Goal: Task Accomplishment & Management: Manage account settings

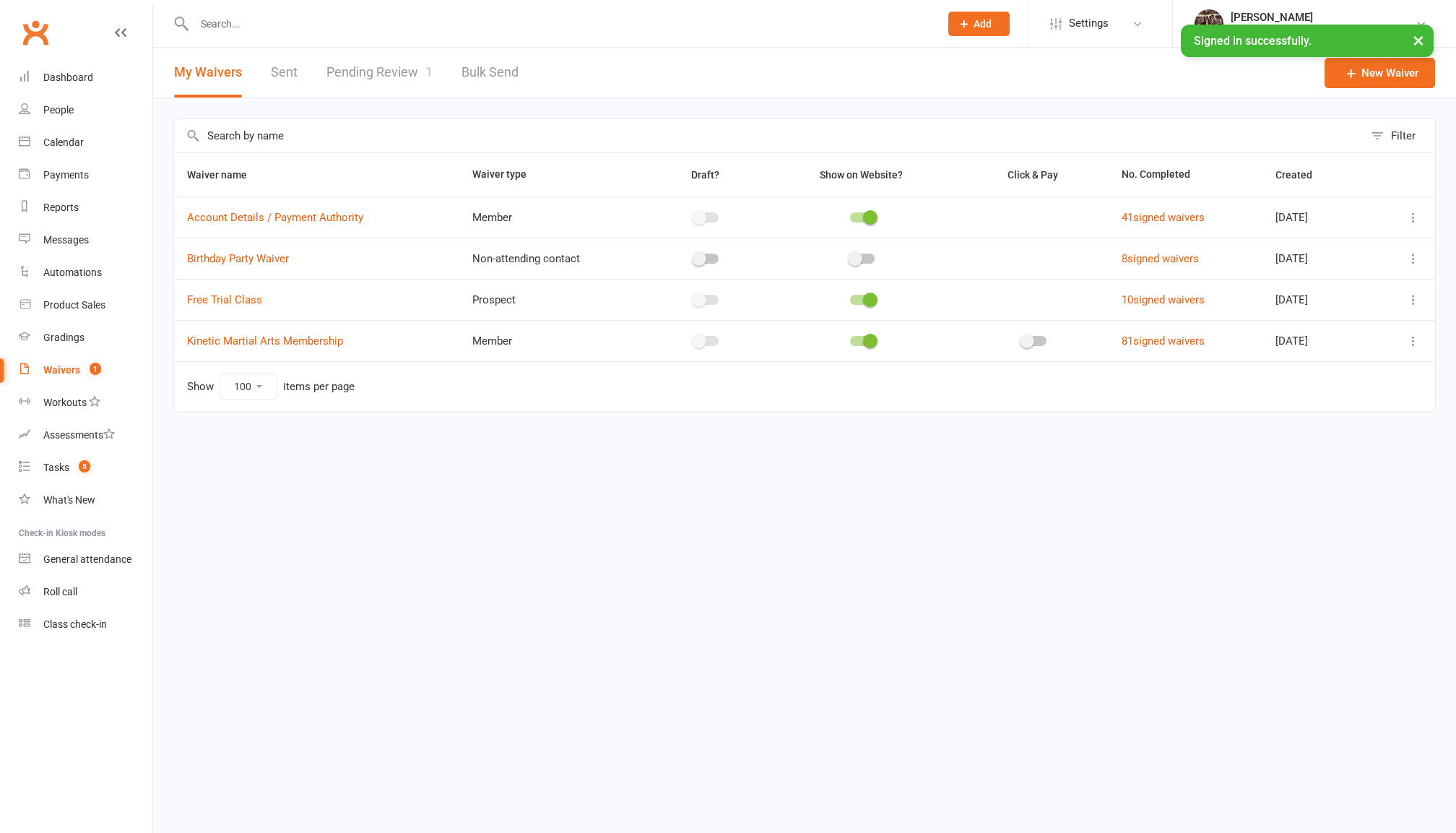
select select "100"
click at [55, 117] on link "People" at bounding box center [85, 111] width 134 height 33
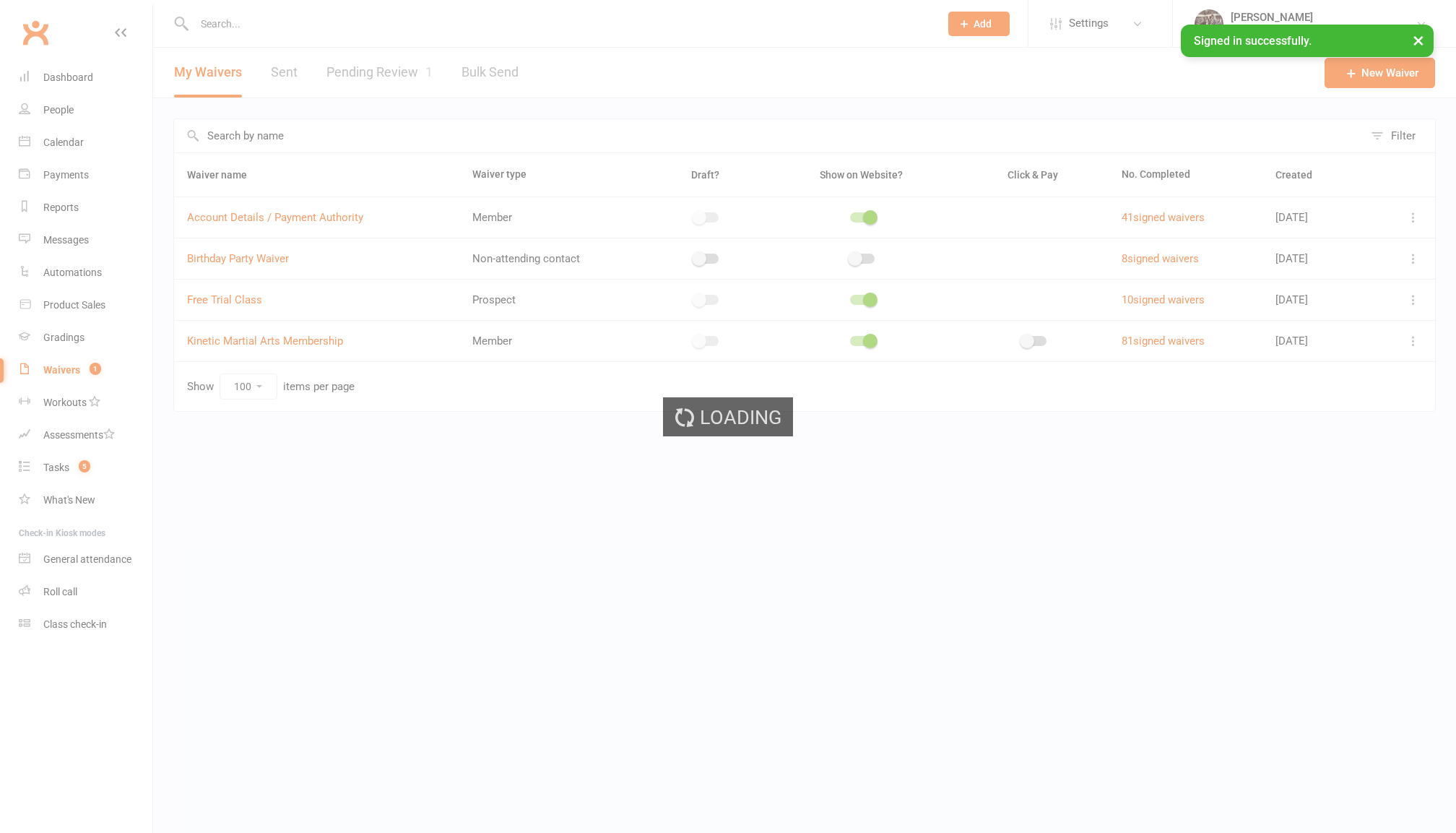
select select "100"
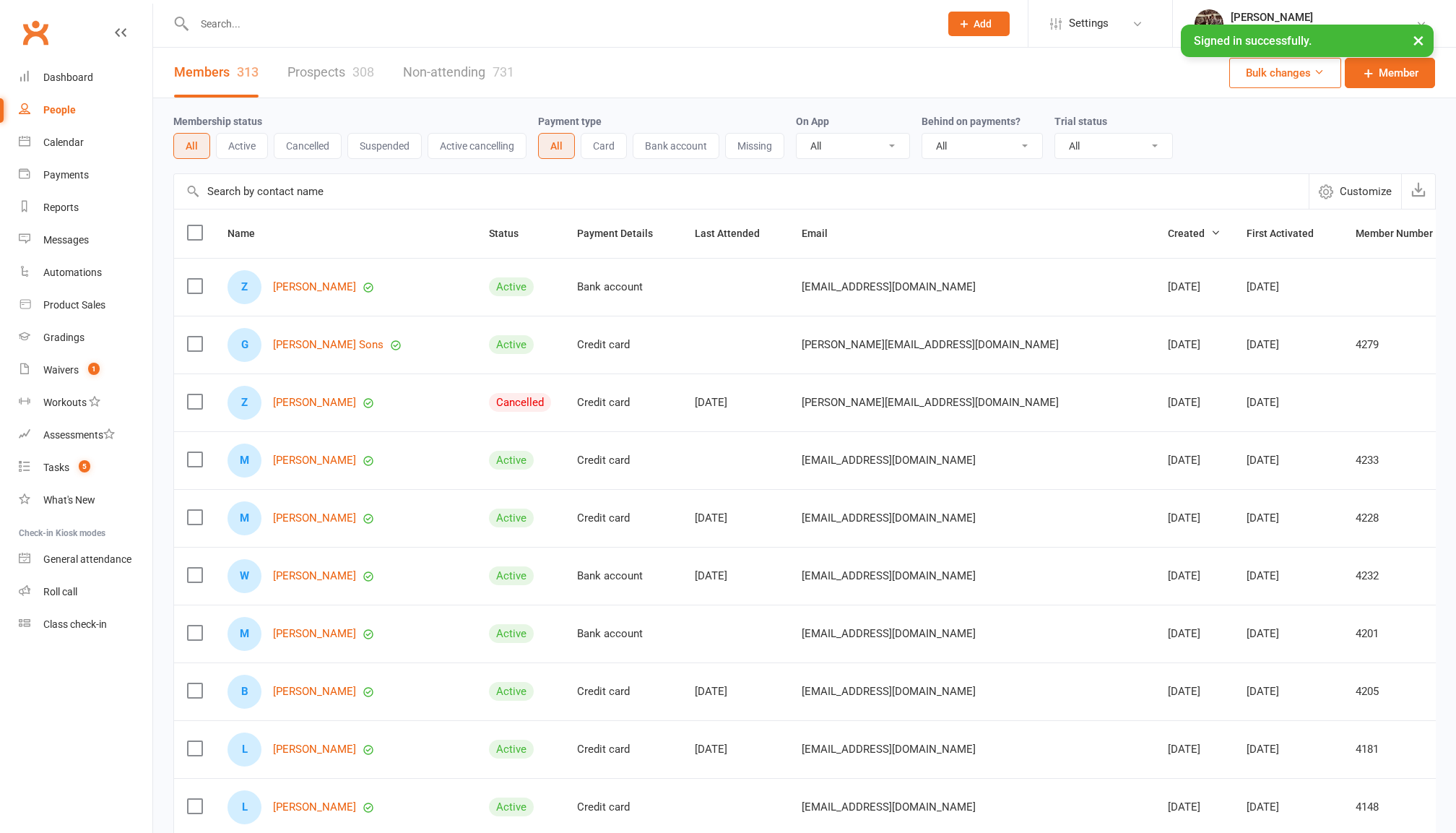
click at [250, 145] on button "Active" at bounding box center [242, 146] width 52 height 26
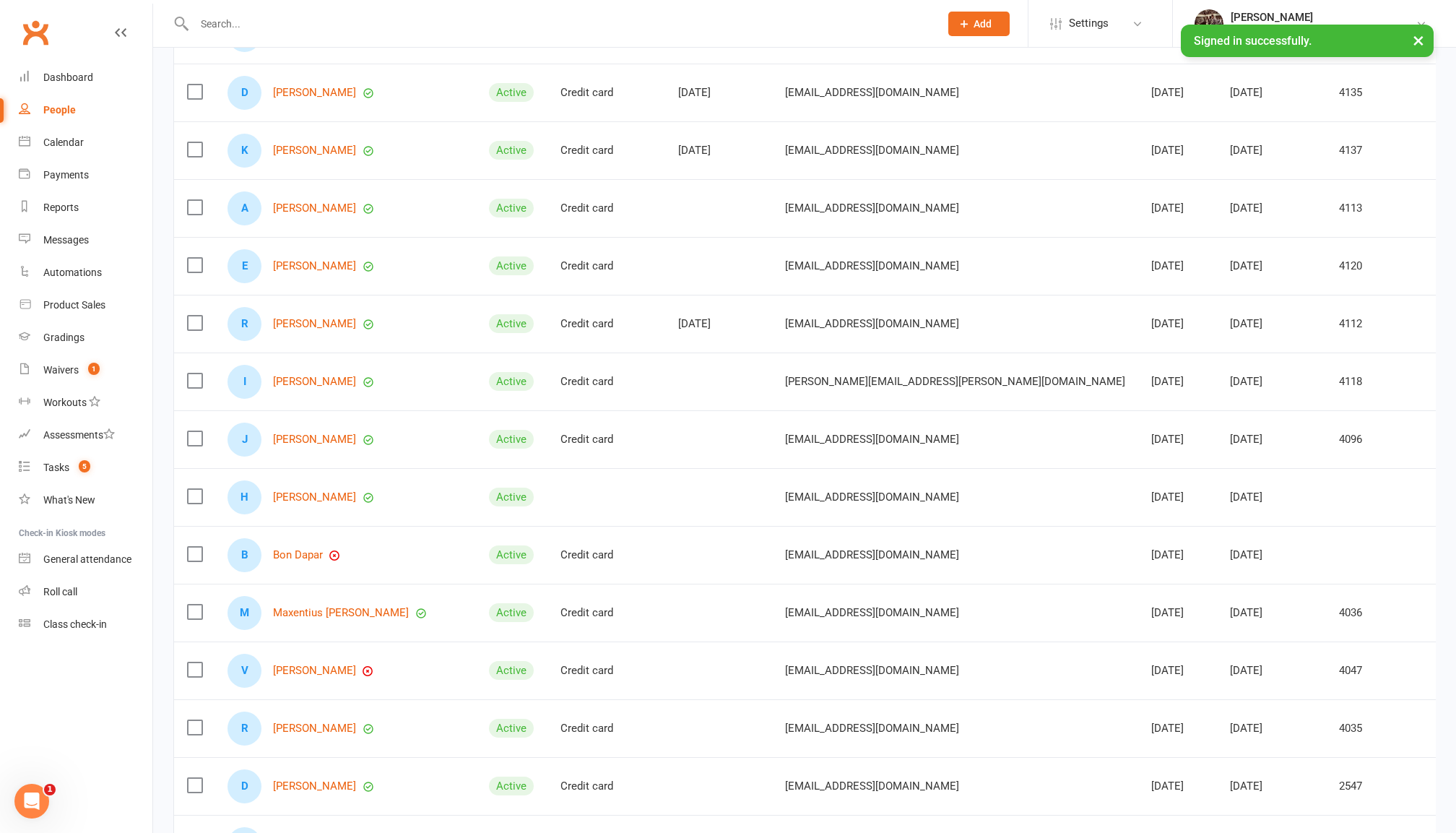
scroll to position [749, 0]
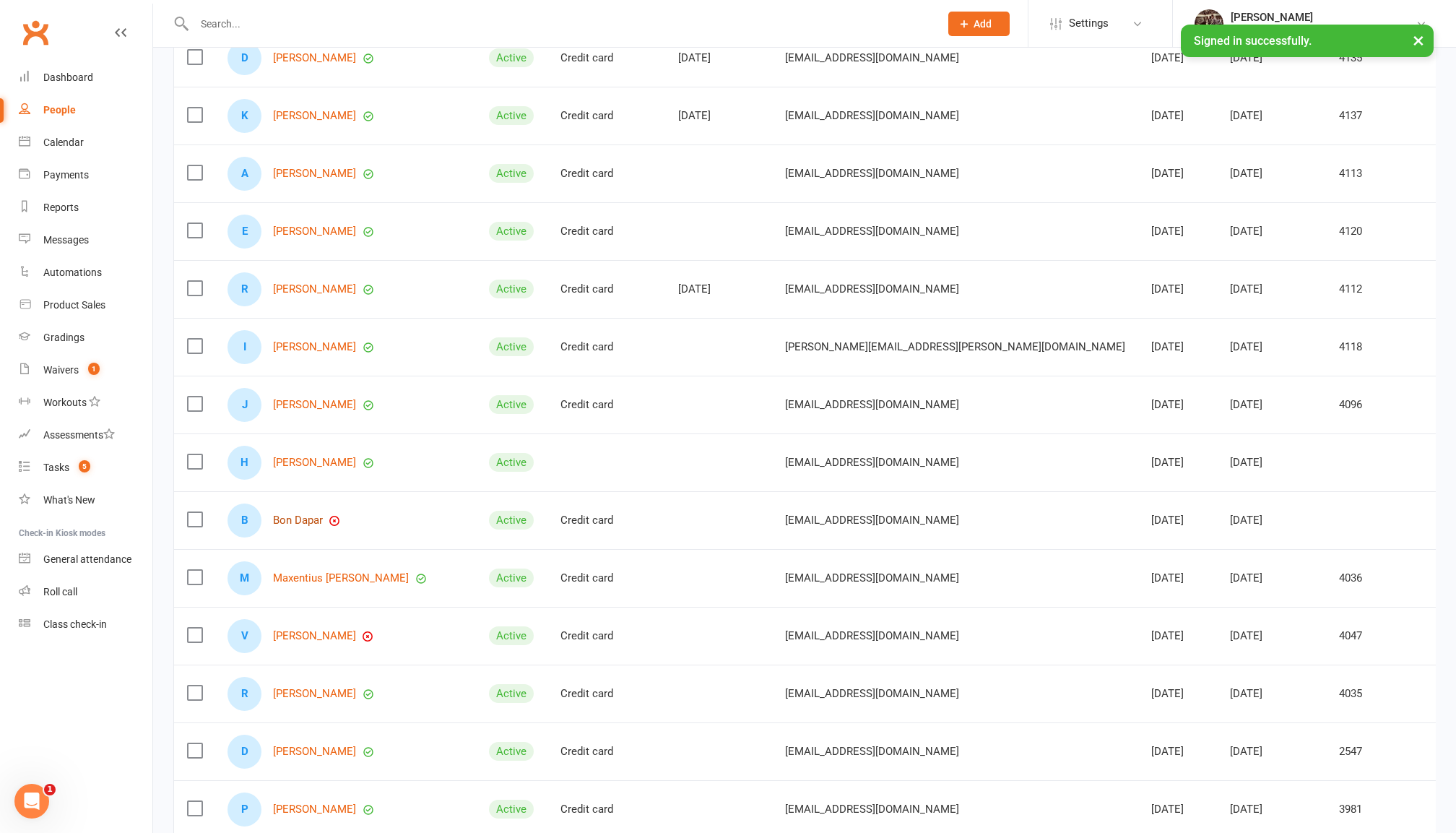
click at [309, 523] on link "Bon Dapar" at bounding box center [298, 520] width 50 height 13
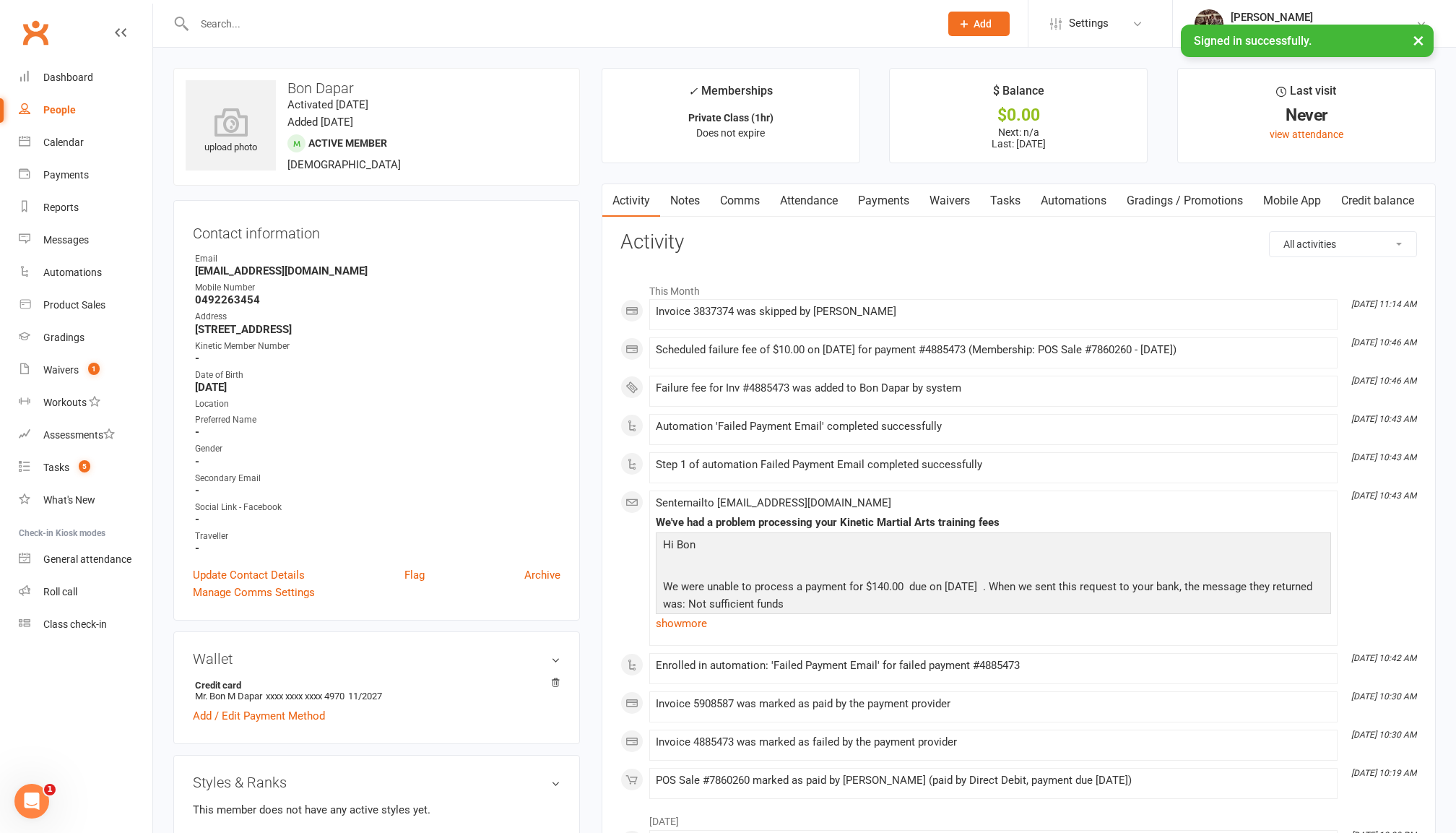
click at [908, 197] on link "Payments" at bounding box center [884, 200] width 71 height 33
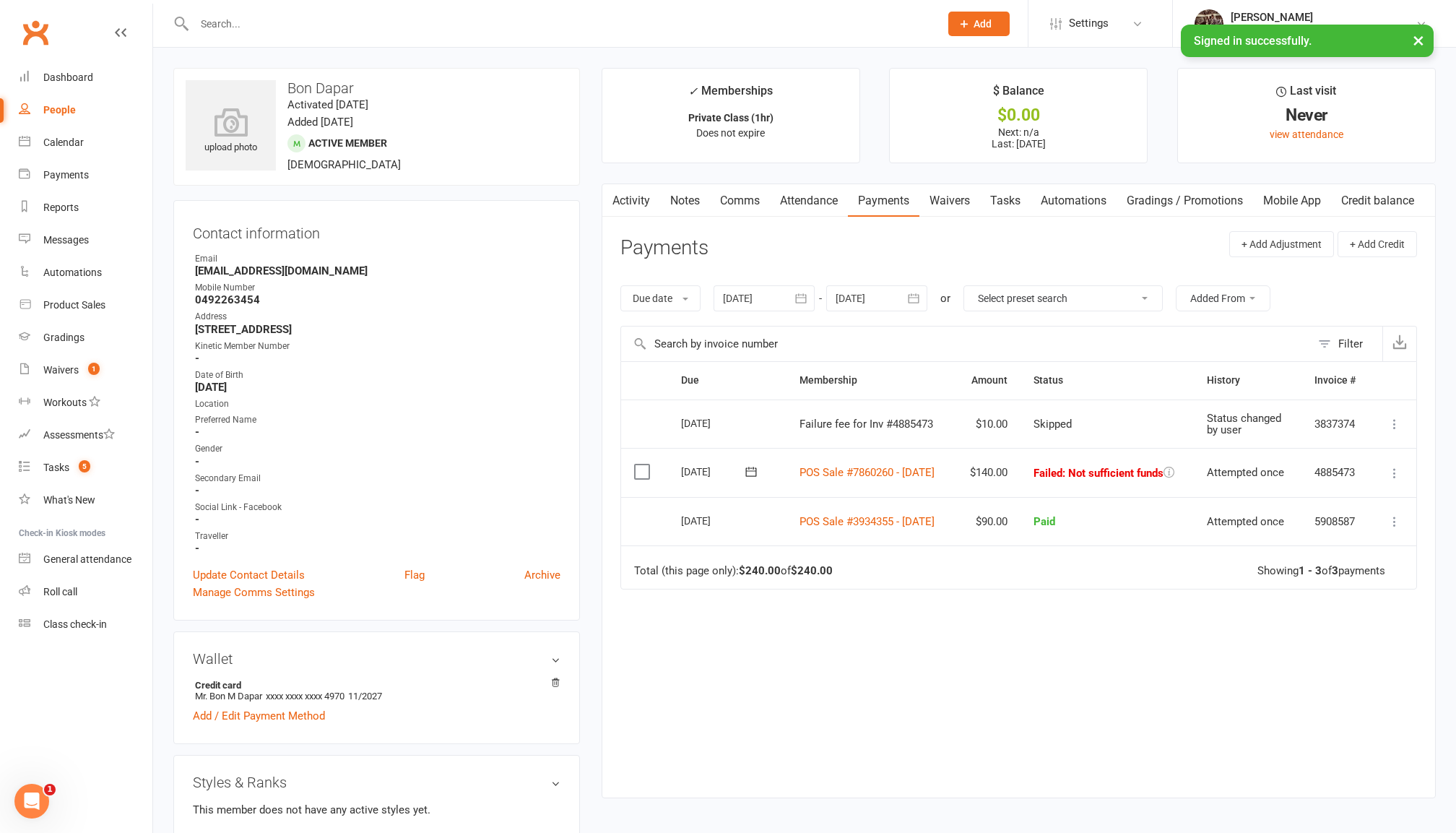
click at [748, 479] on icon at bounding box center [751, 471] width 14 height 14
click at [1080, 705] on div "Due Contact Membership Amount Status History Invoice # Select this [DATE] Bon D…" at bounding box center [1019, 569] width 797 height 414
select select "100"
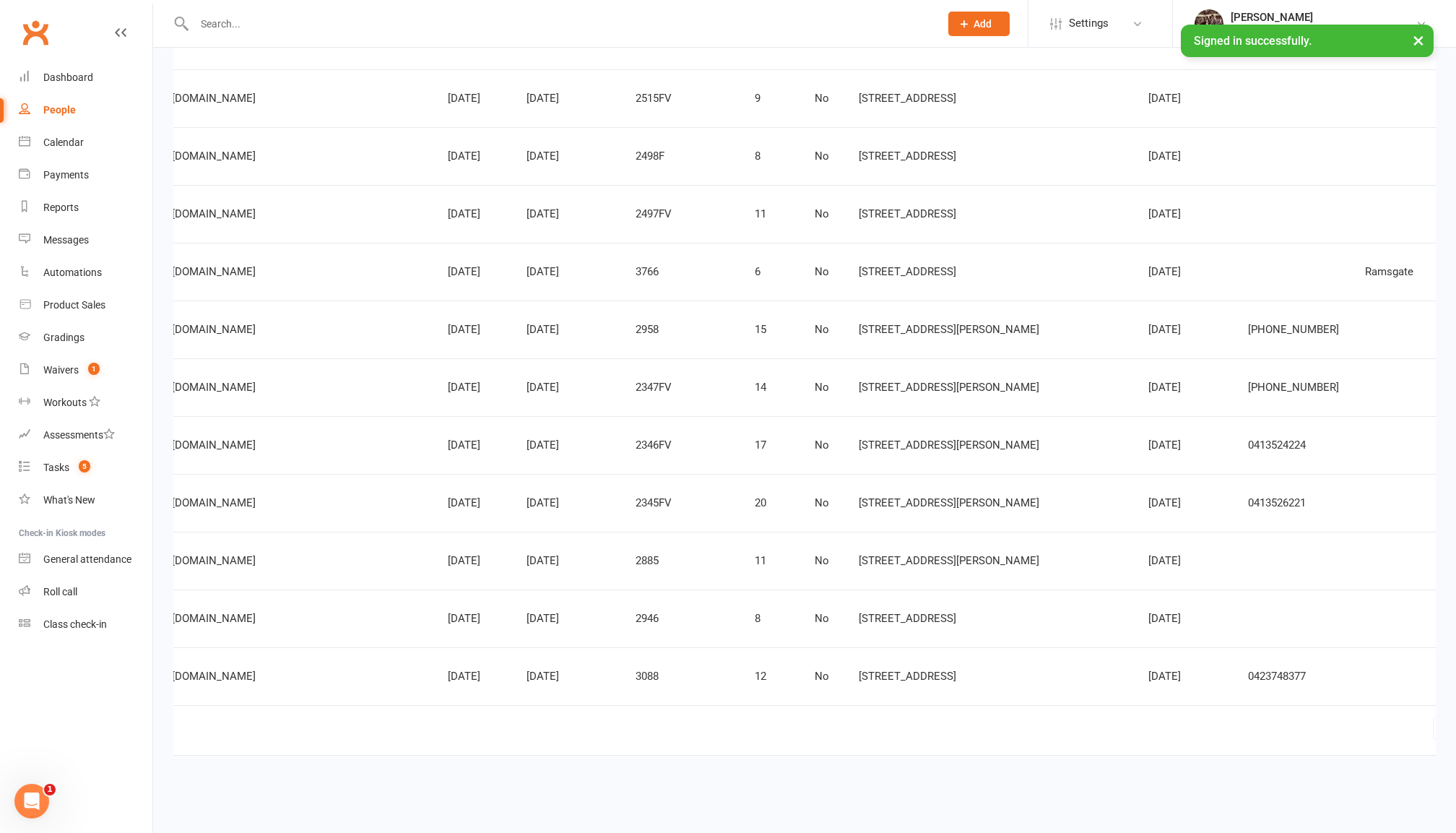
scroll to position [0, 703]
click at [1455, 719] on link "2" at bounding box center [1485, 728] width 17 height 20
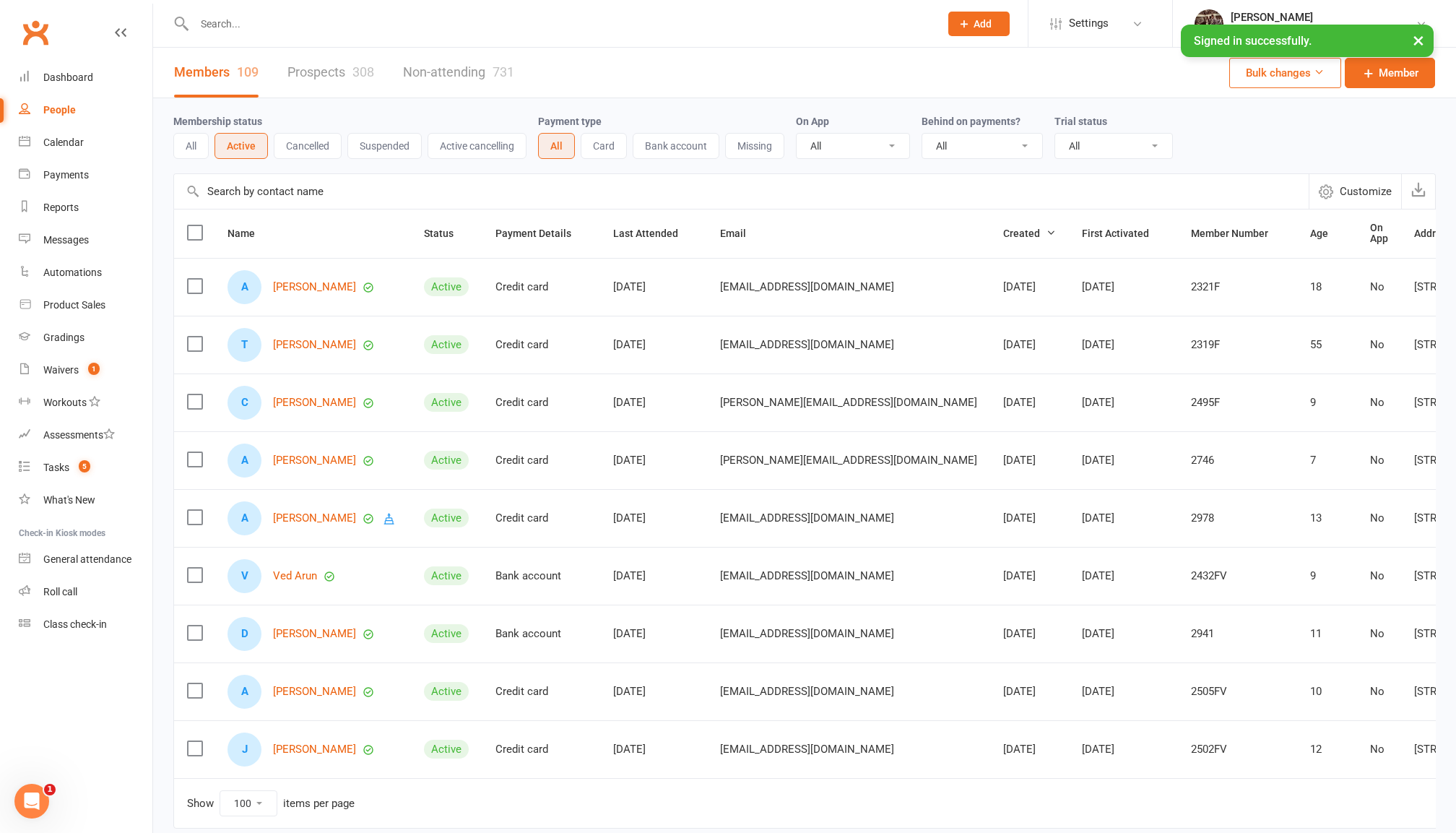
scroll to position [0, 0]
click at [334, 16] on input "text" at bounding box center [560, 23] width 740 height 20
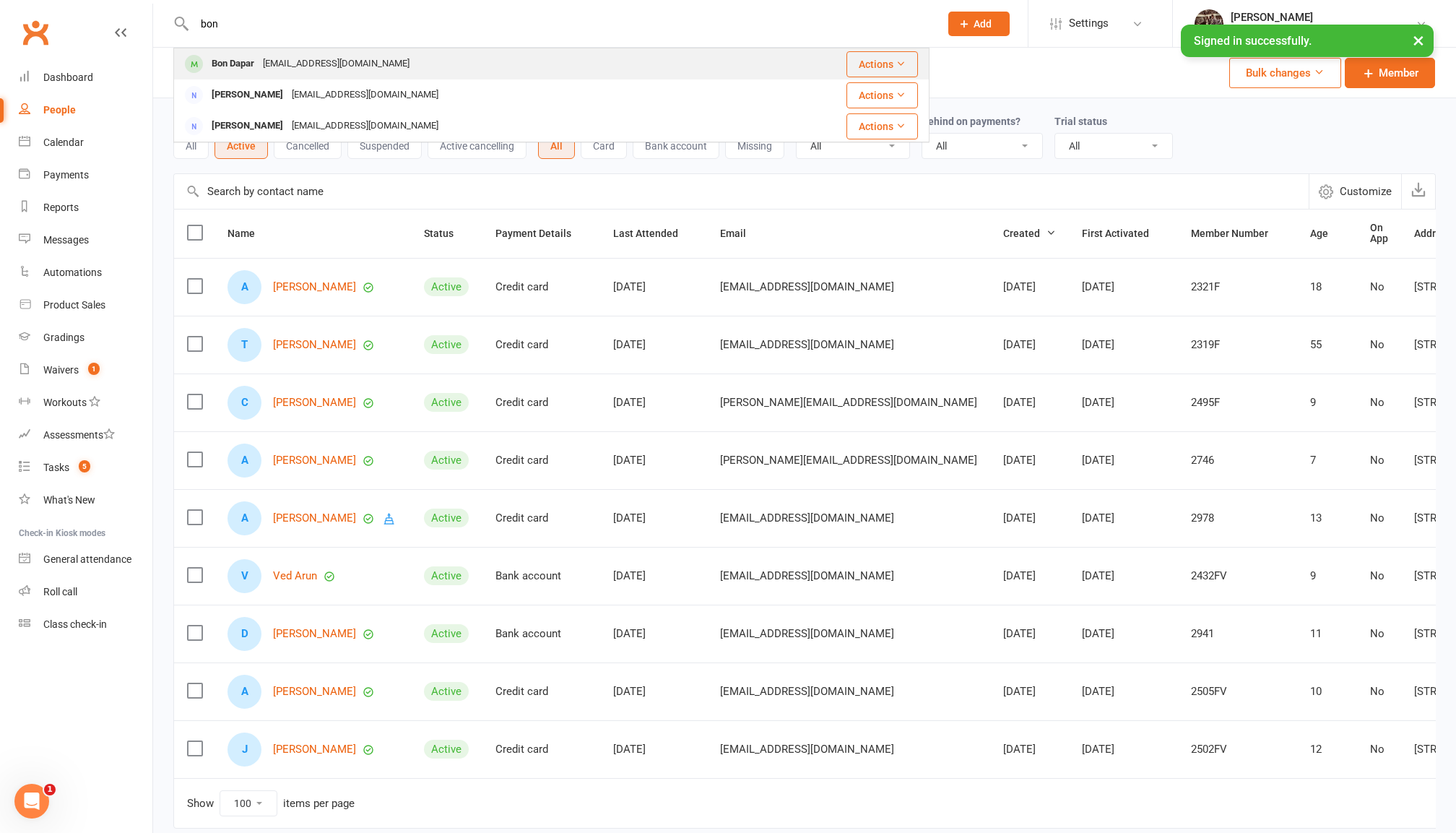
type input "bon"
click at [301, 68] on div "[EMAIL_ADDRESS][DOMAIN_NAME]" at bounding box center [335, 64] width 155 height 21
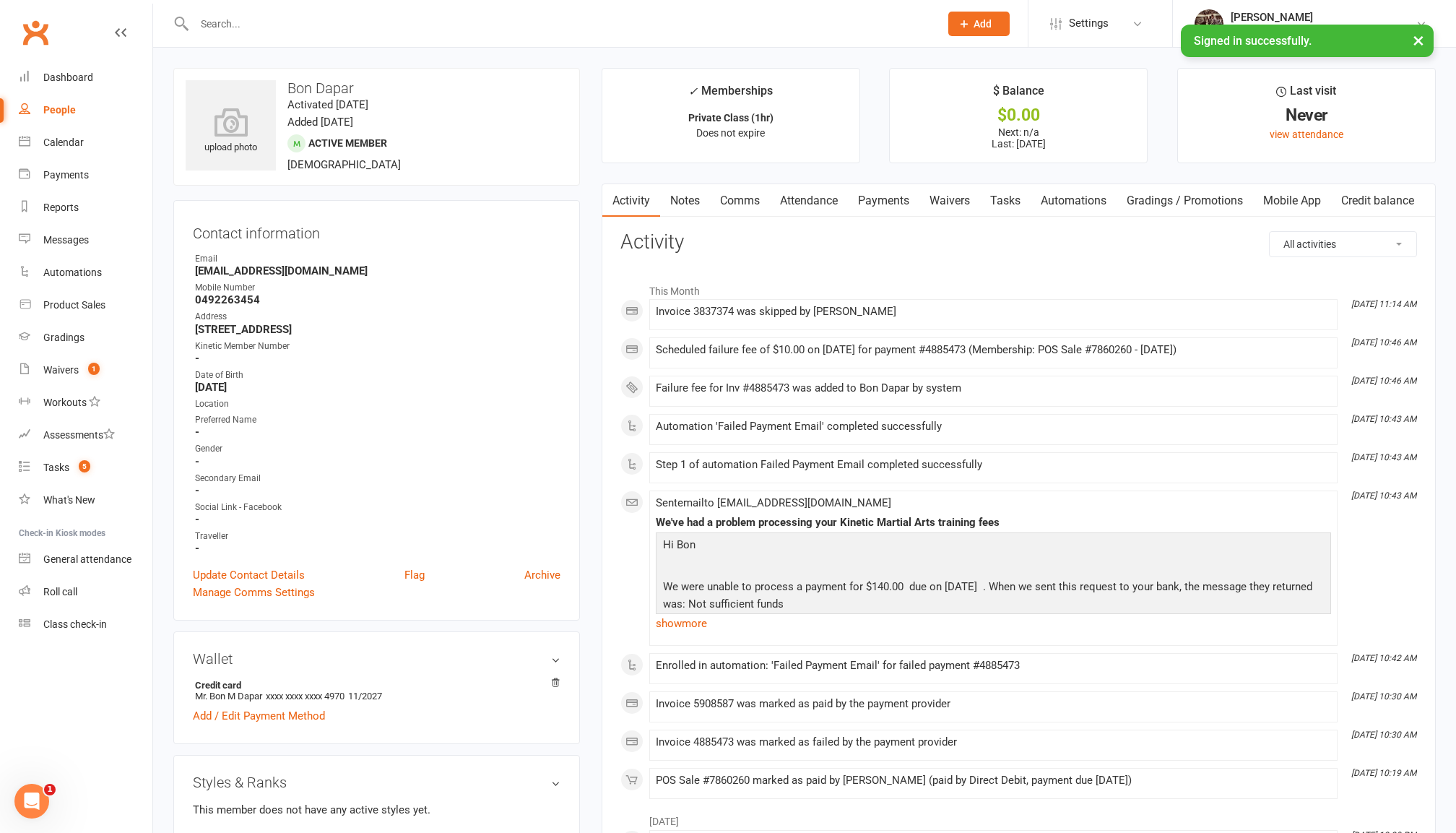
click at [879, 208] on link "Payments" at bounding box center [884, 200] width 71 height 33
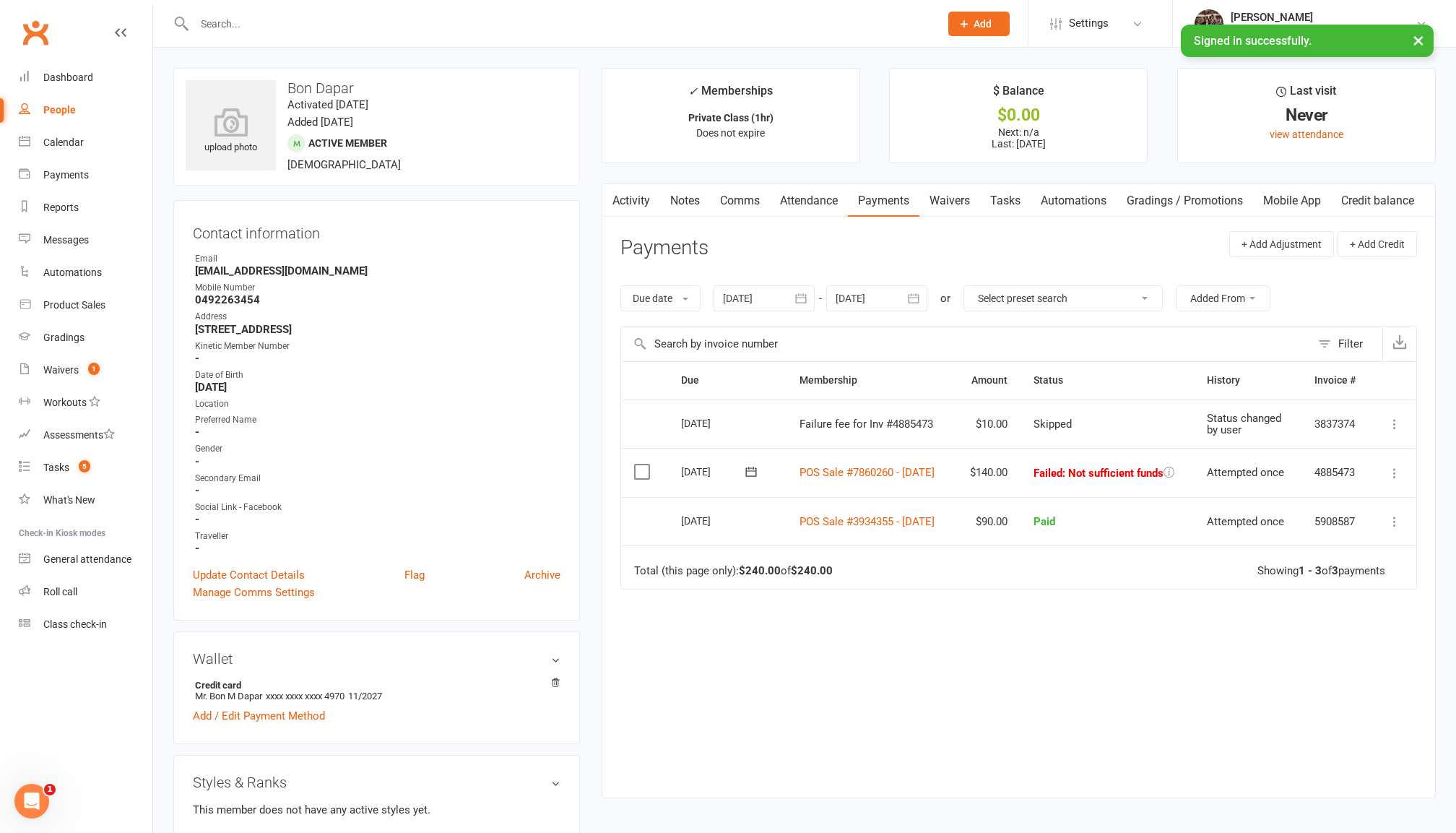
click at [741, 479] on button at bounding box center [751, 471] width 29 height 15
click at [835, 625] on span "13" at bounding box center [833, 623] width 12 height 12
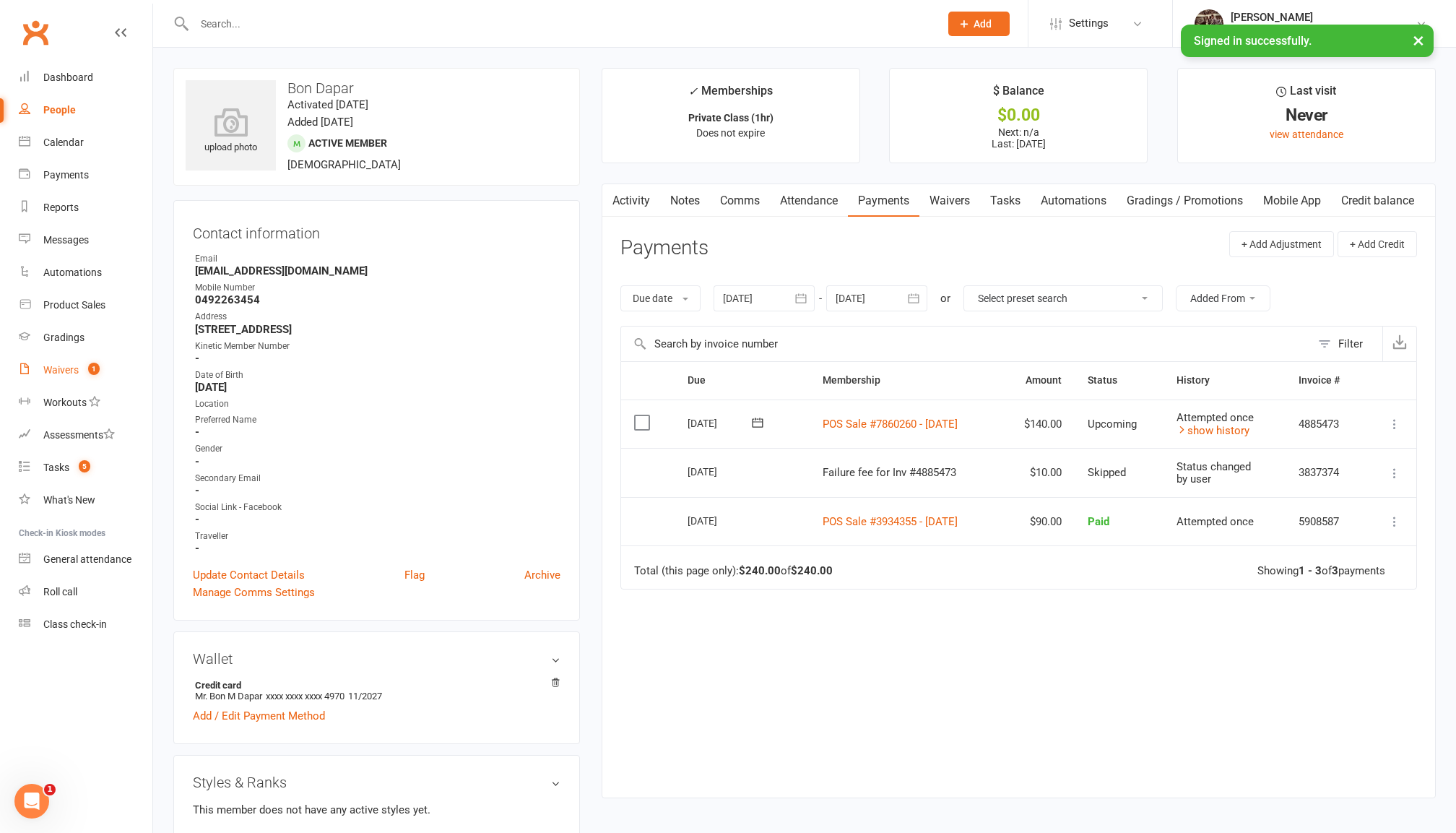
click at [68, 354] on link "Waivers 1" at bounding box center [85, 370] width 134 height 33
select select "100"
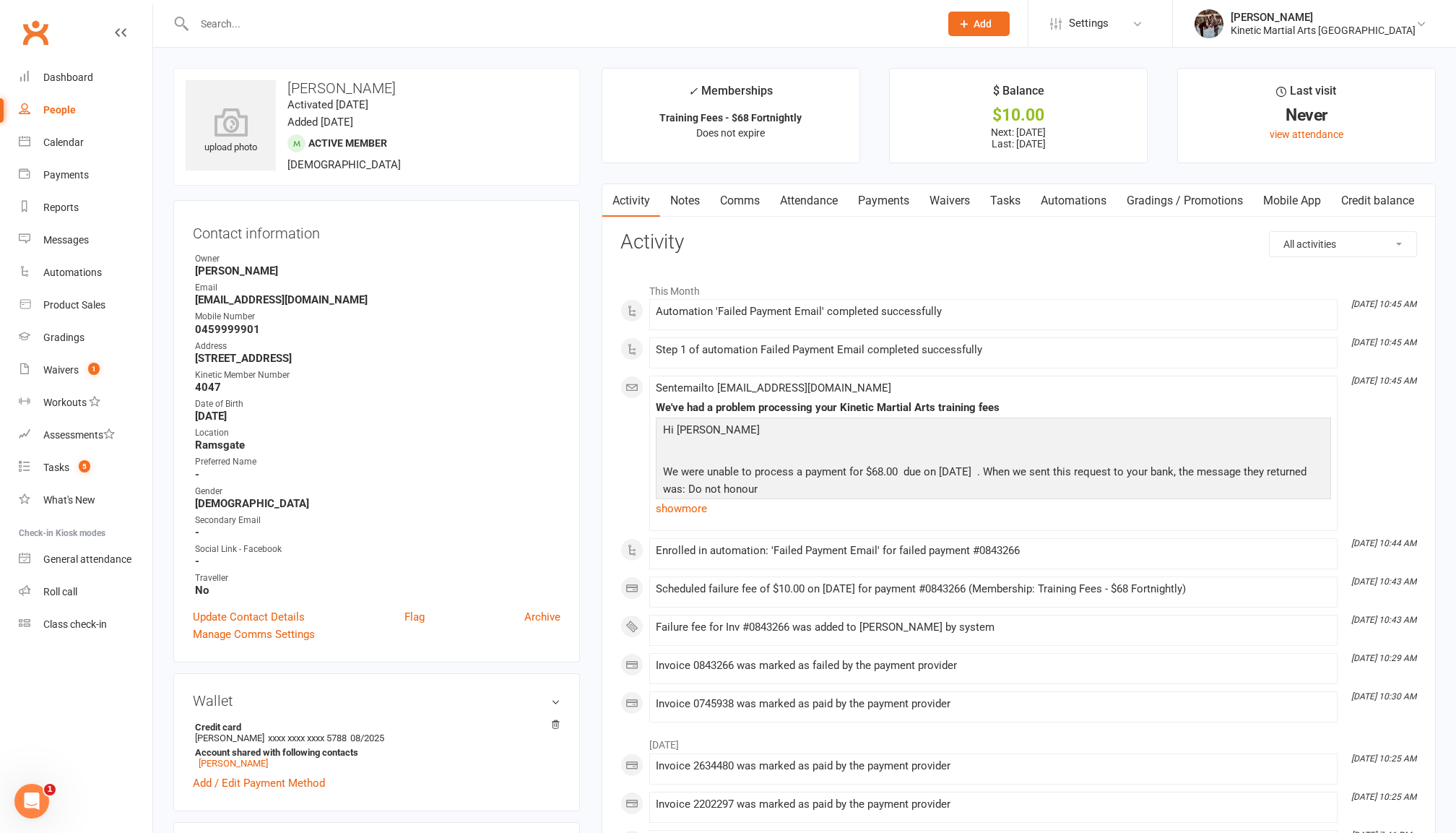
click at [888, 203] on link "Payments" at bounding box center [884, 200] width 71 height 33
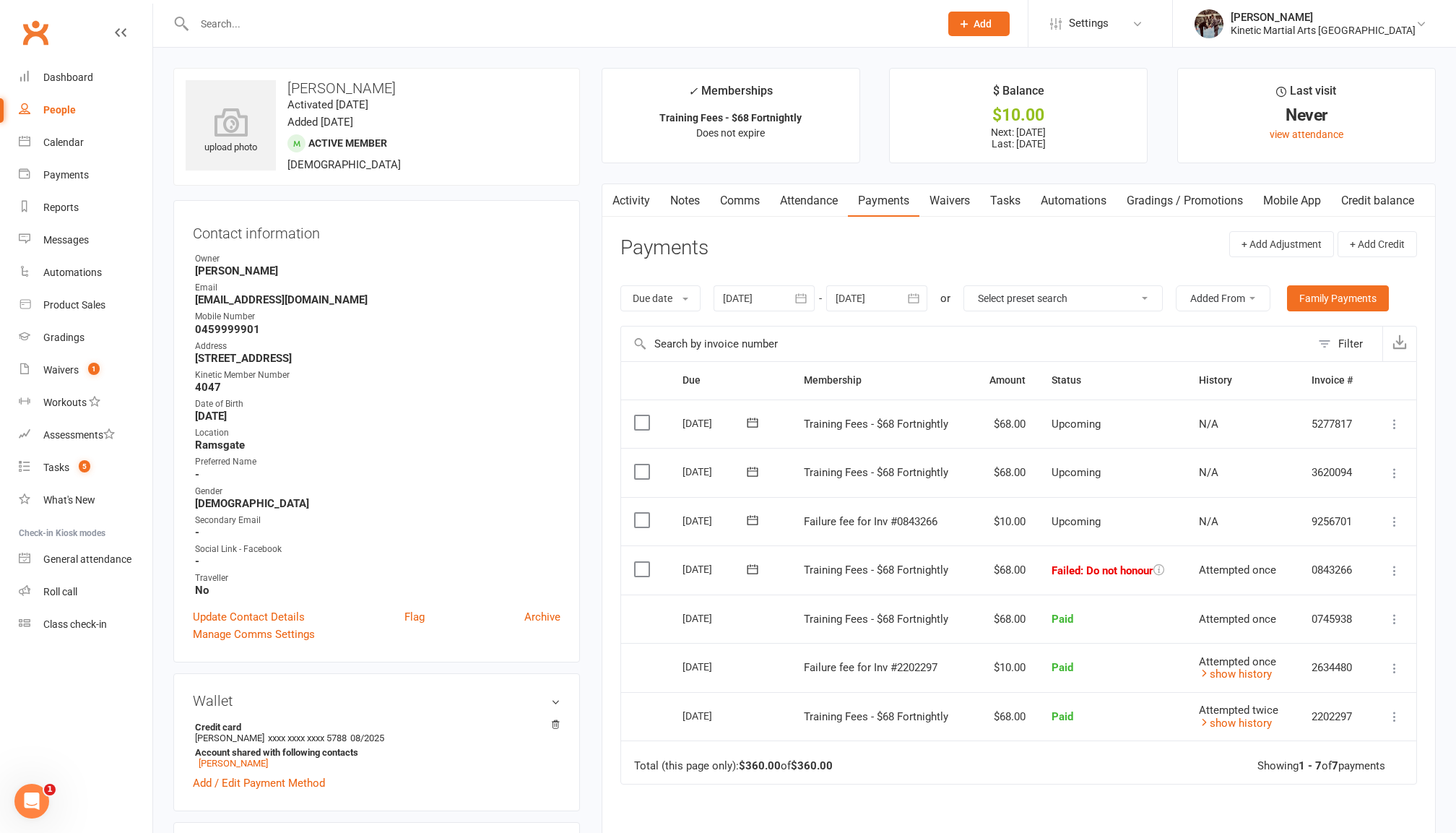
click at [751, 564] on icon at bounding box center [752, 569] width 14 height 14
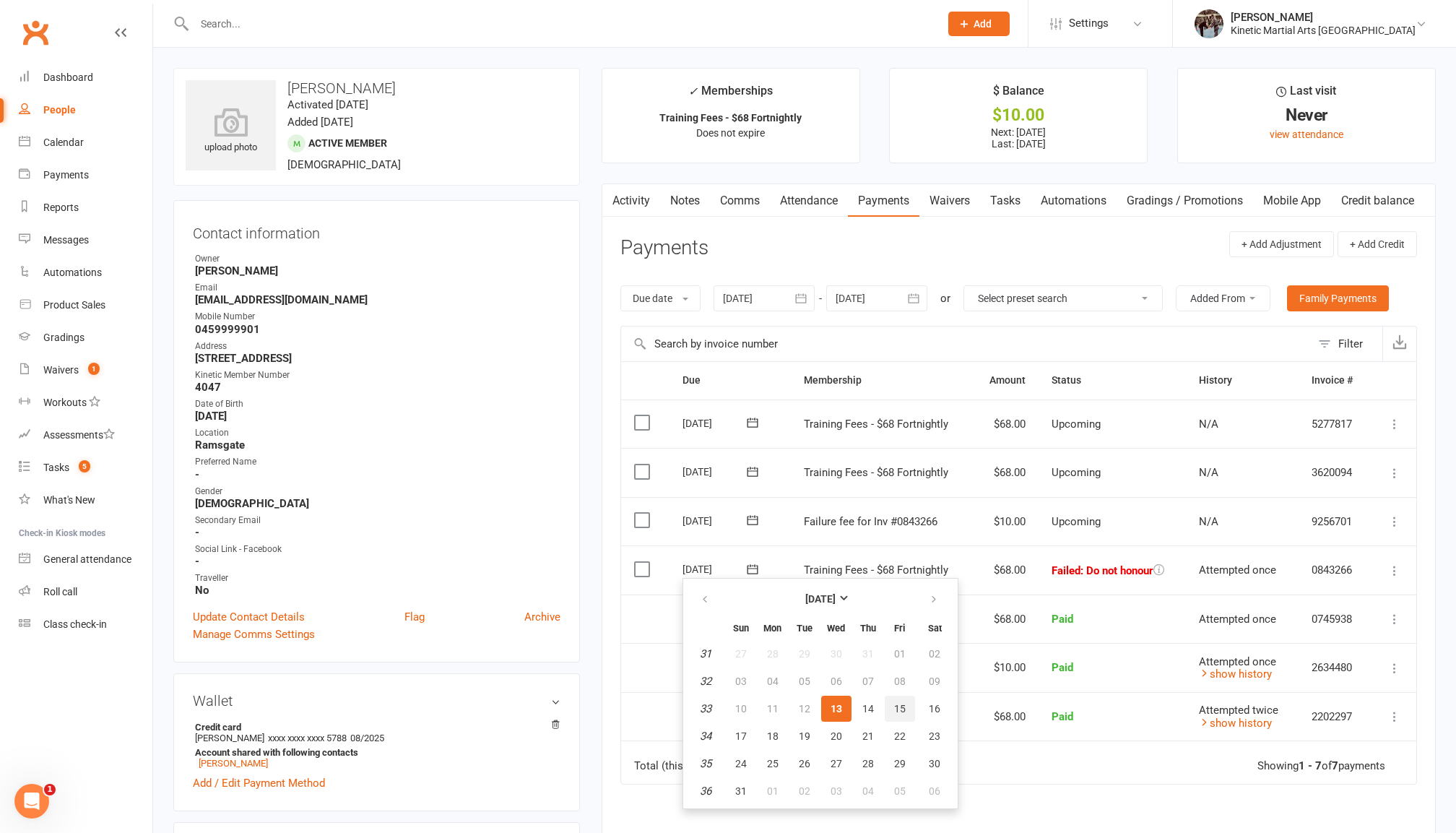
click at [894, 704] on span "15" at bounding box center [900, 709] width 12 height 12
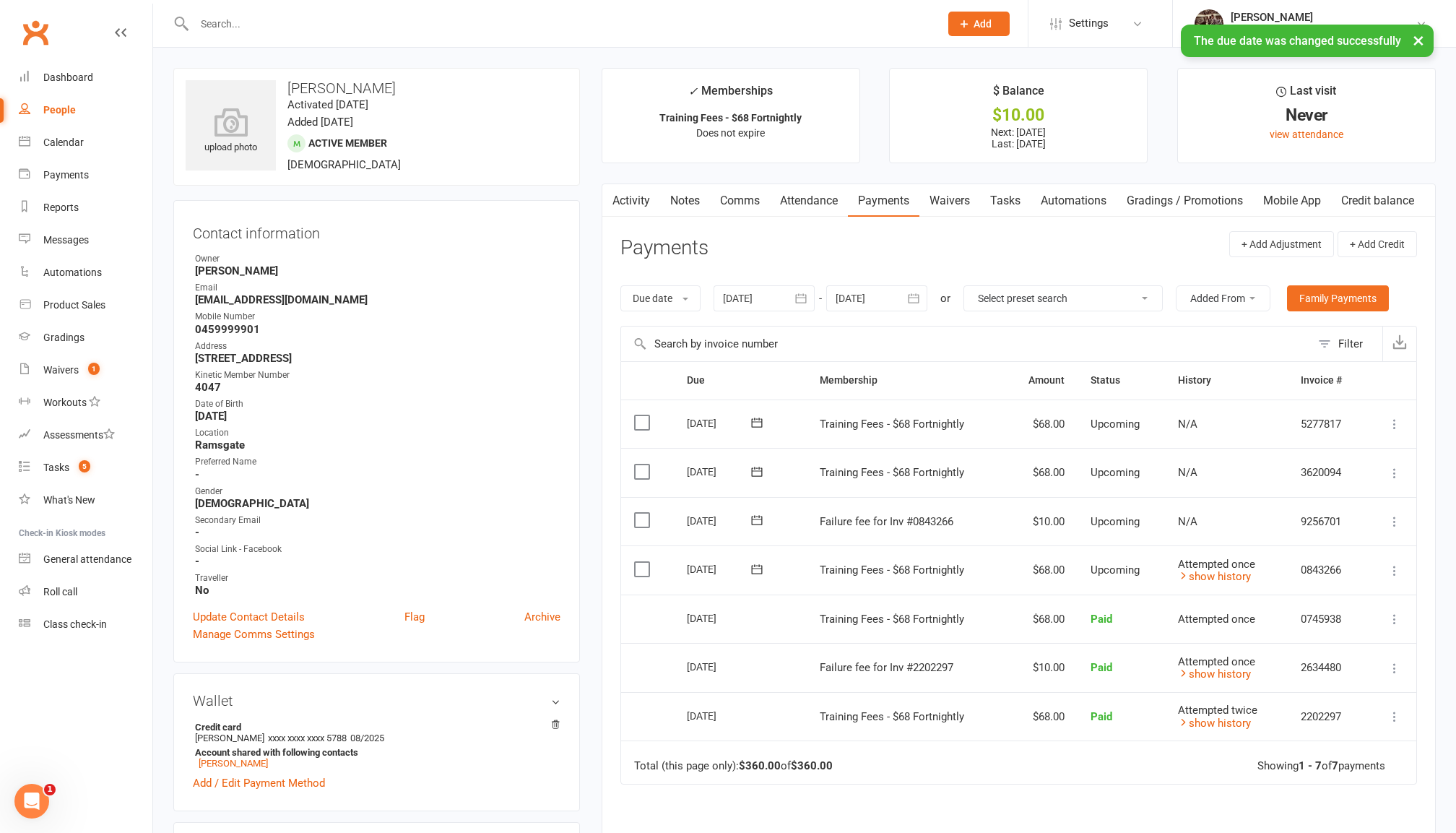
click at [755, 519] on icon at bounding box center [757, 520] width 11 height 10
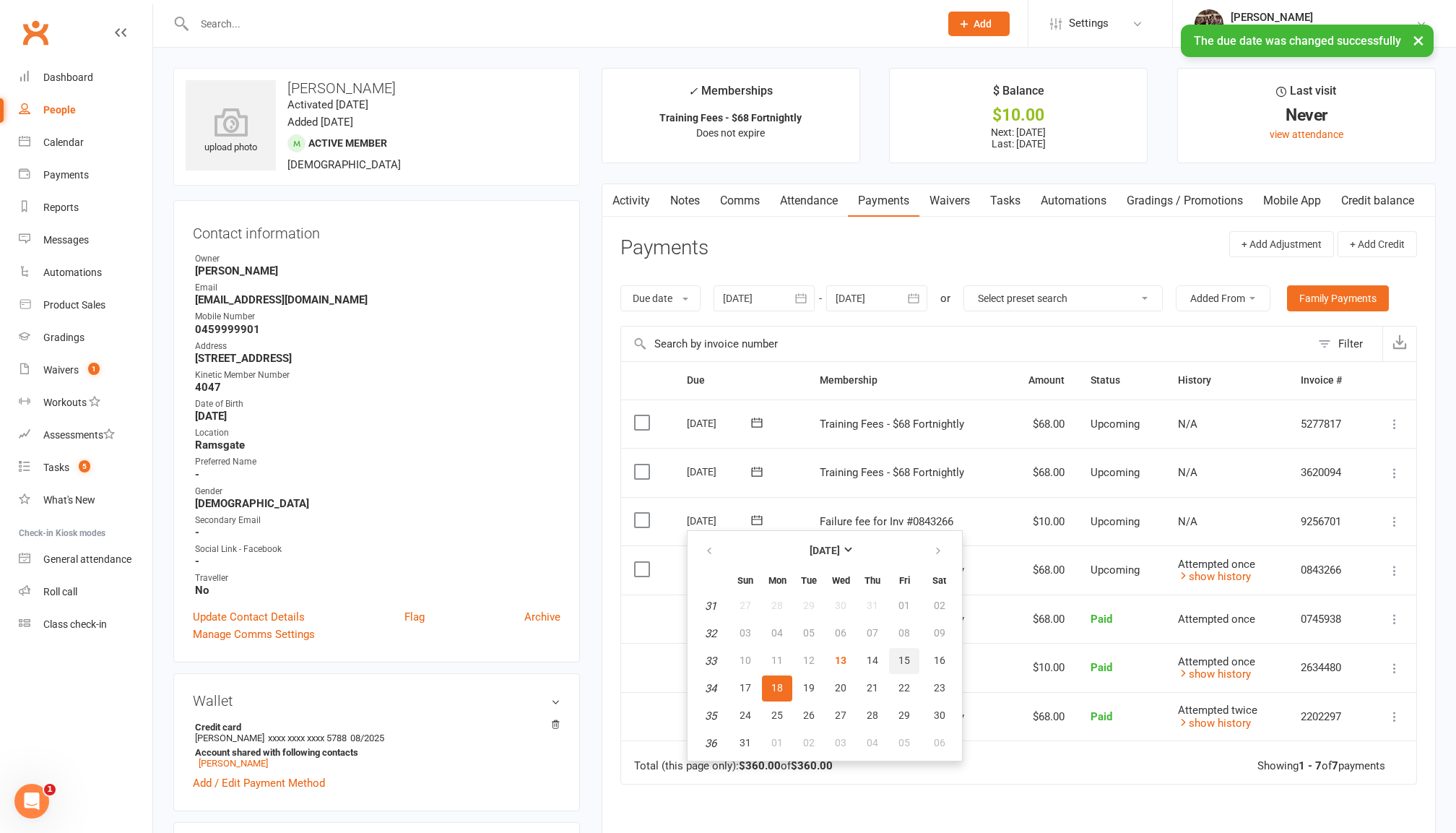
click at [911, 657] on button "15" at bounding box center [904, 661] width 30 height 26
